Goal: Task Accomplishment & Management: Use online tool/utility

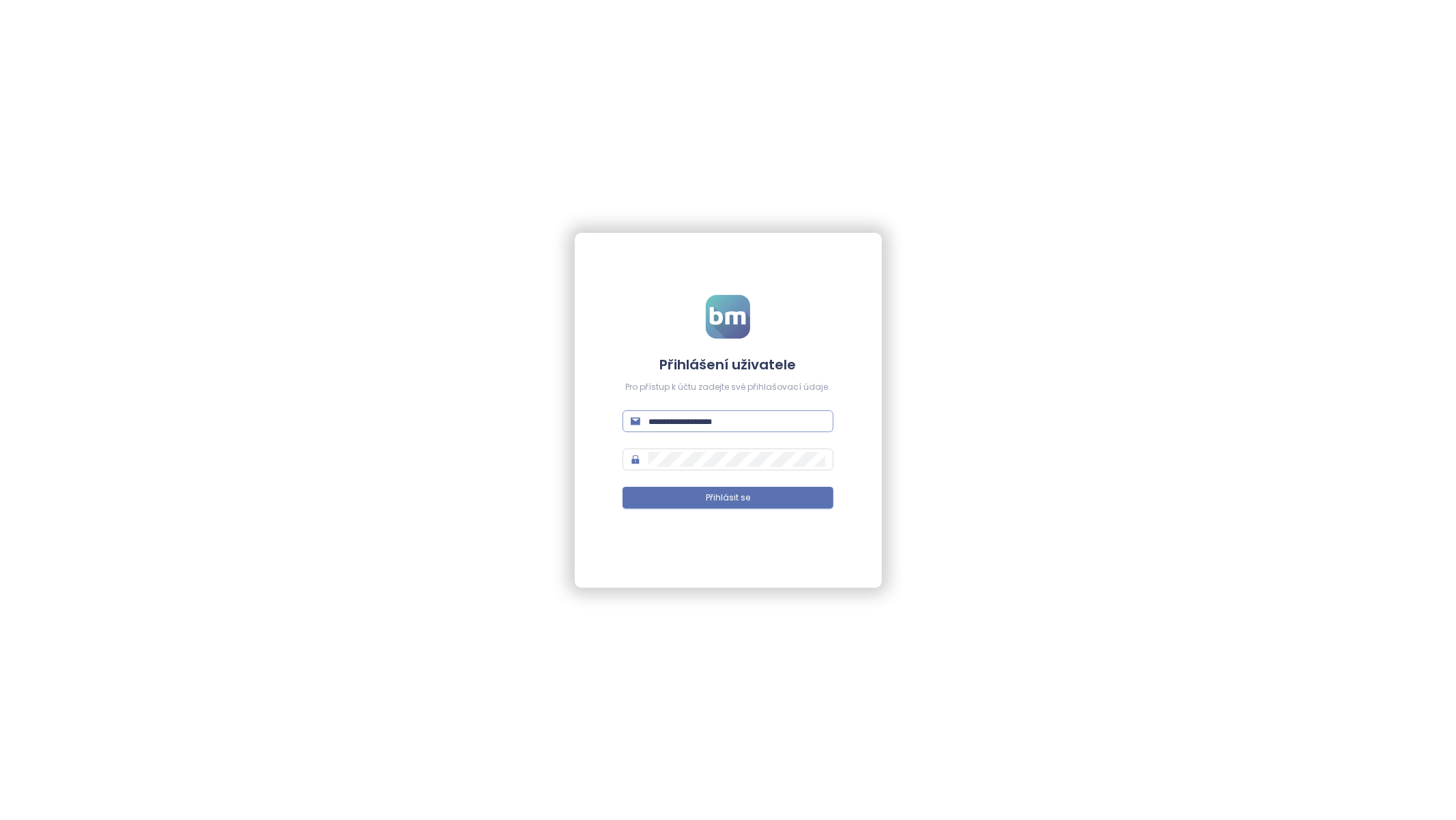
click at [696, 430] on span at bounding box center [728, 421] width 210 height 22
type input "**********"
click at [623, 487] on button "Přihlásit se" at bounding box center [728, 498] width 210 height 22
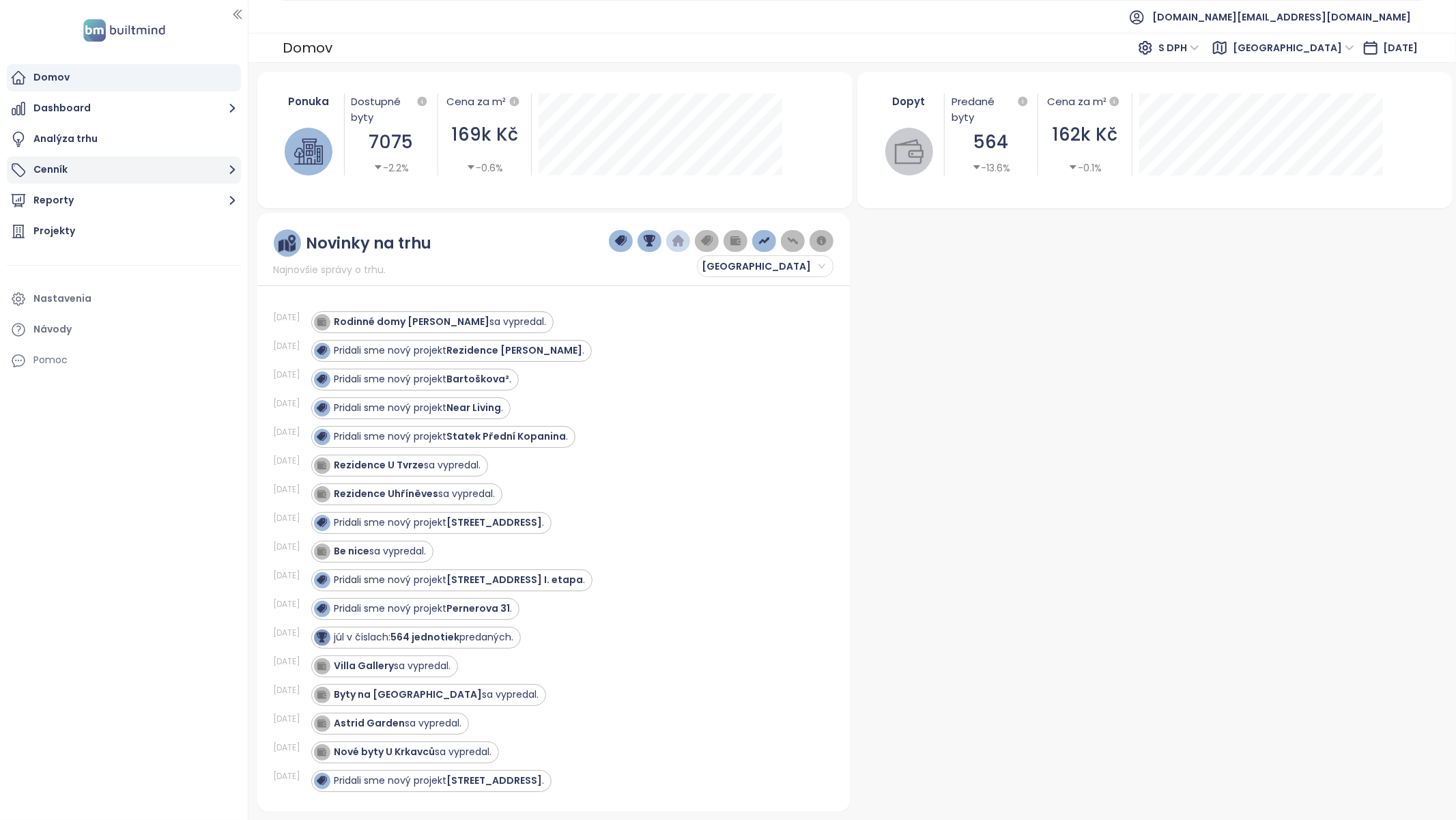
click at [65, 177] on button "Cenník" at bounding box center [123, 170] width 234 height 27
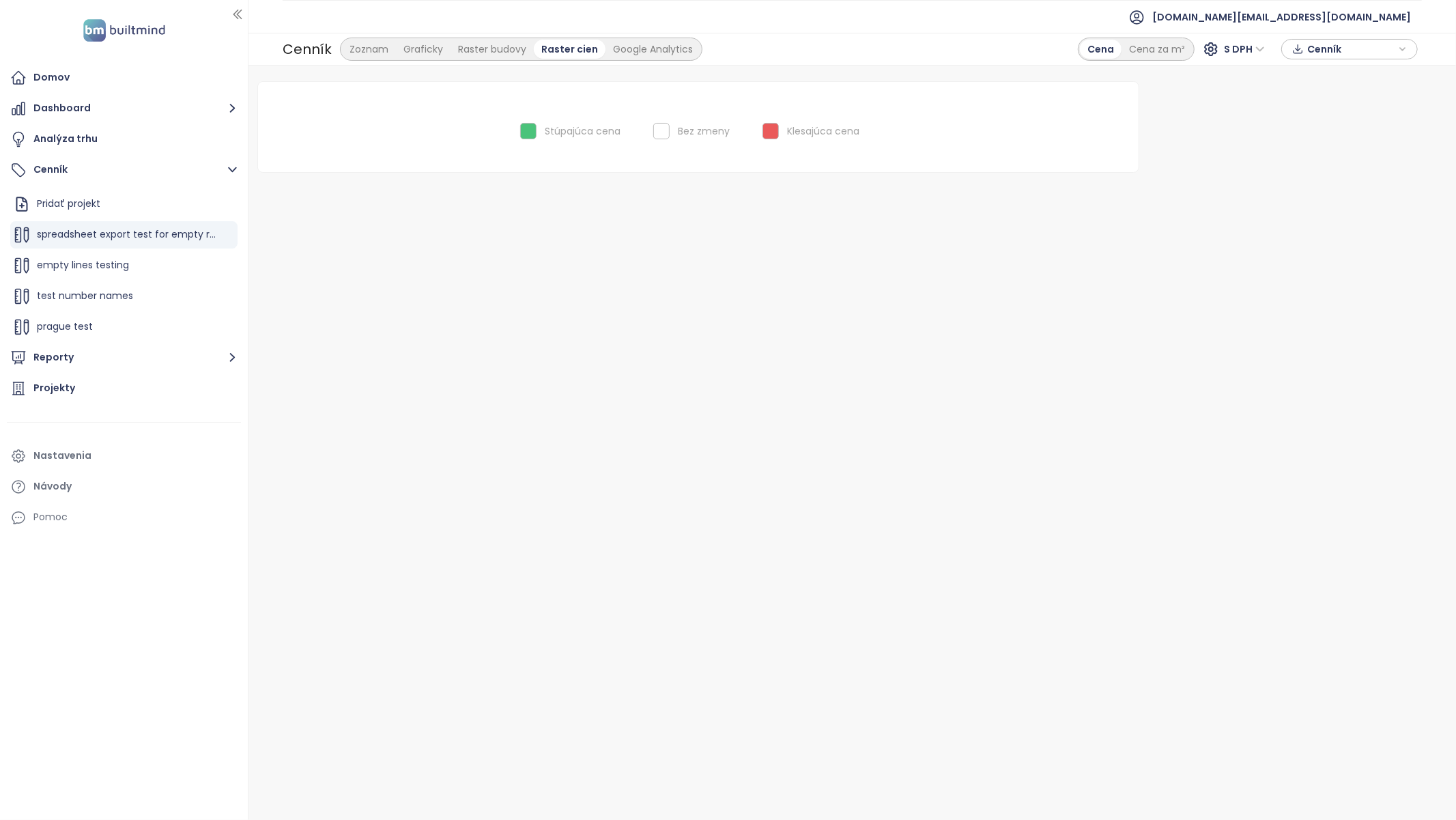
click at [116, 249] on ul "Pridať projekt spreadsheet export test for empty rows empty lines testing test …" at bounding box center [124, 342] width 227 height 304
click at [113, 264] on span "empty lines testing" at bounding box center [82, 265] width 92 height 14
click at [370, 51] on div "Zoznam" at bounding box center [370, 49] width 54 height 19
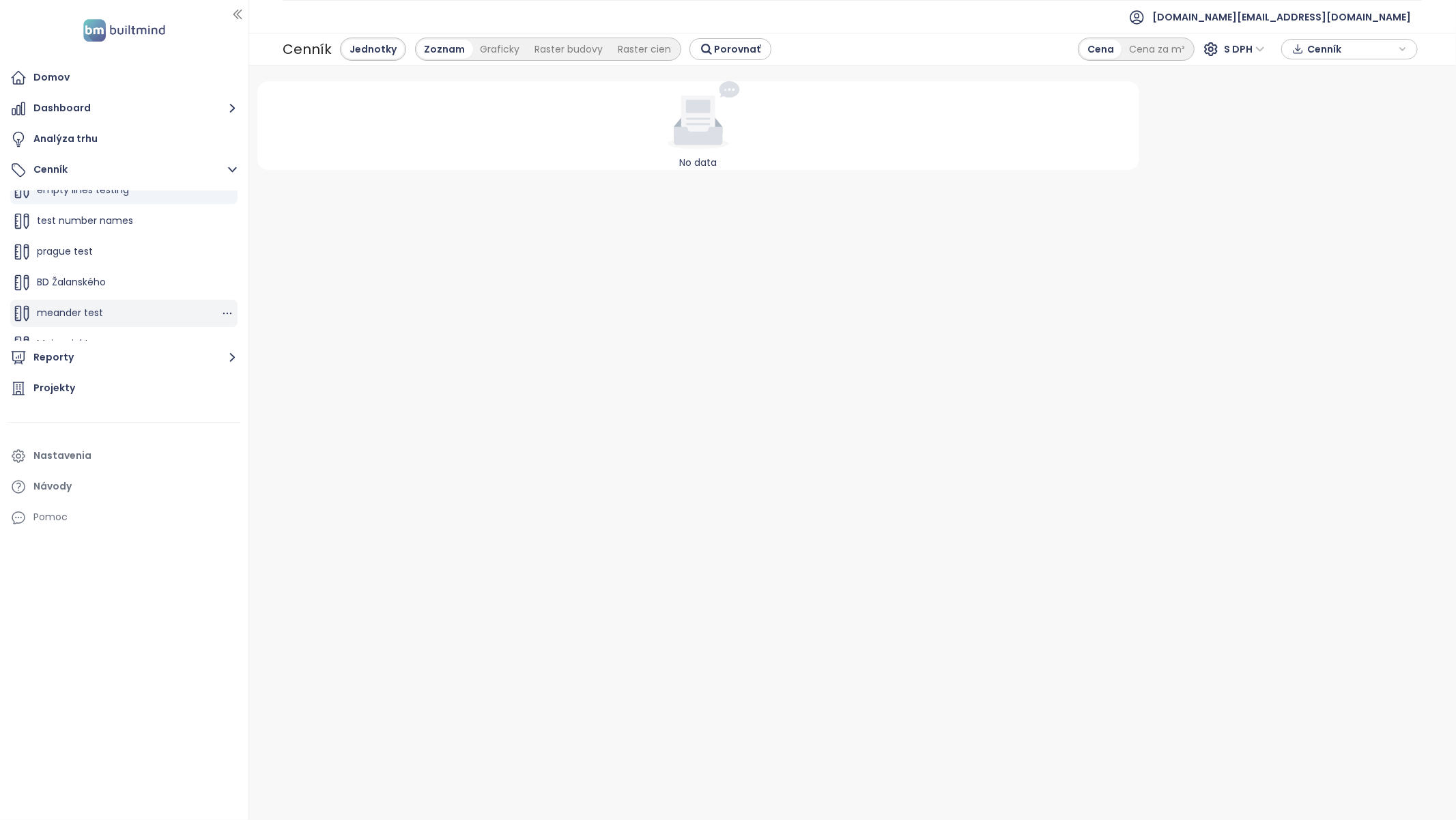
scroll to position [153, 0]
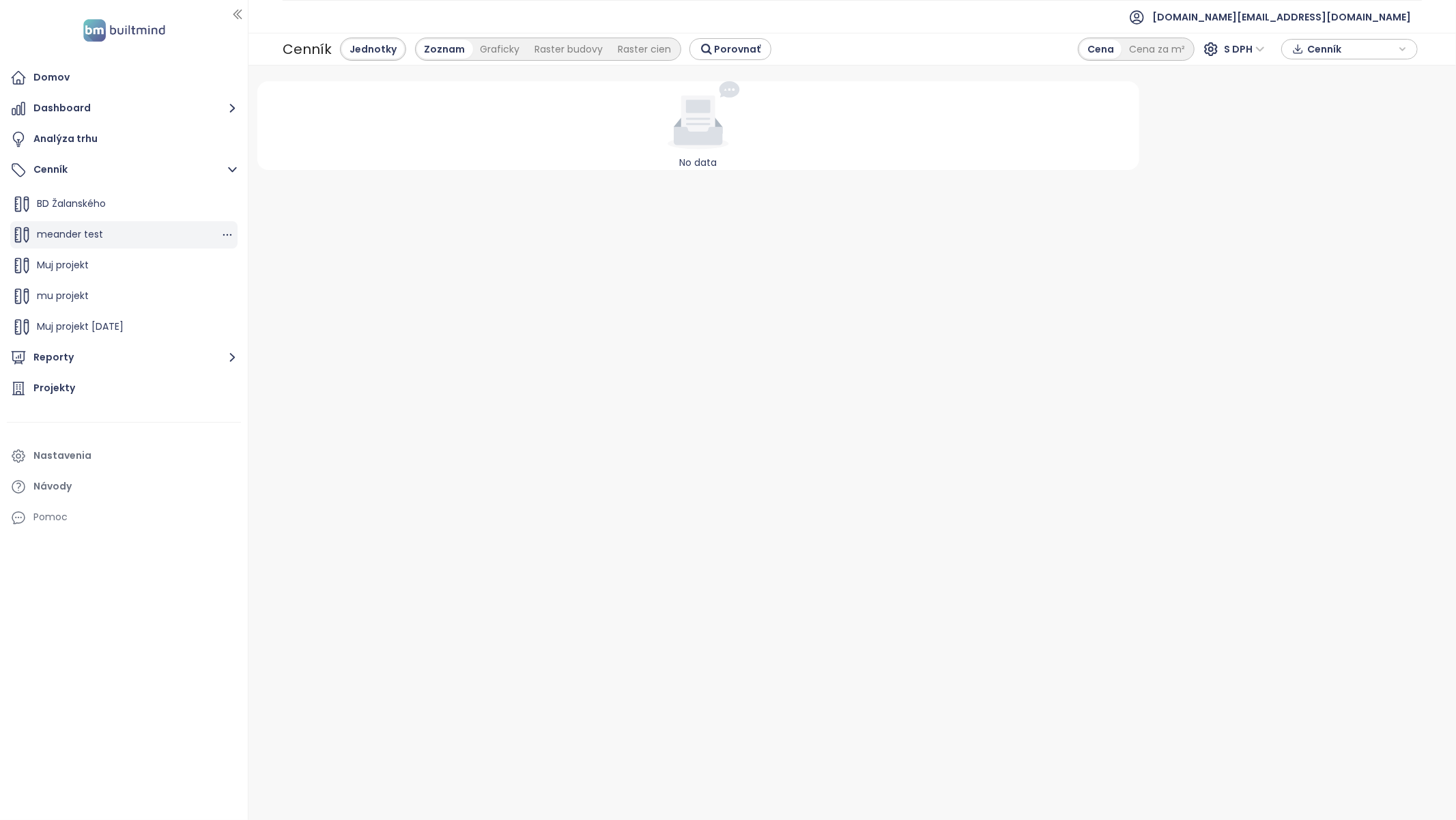
click at [78, 241] on span "meander test" at bounding box center [70, 234] width 66 height 14
